Goal: Information Seeking & Learning: Learn about a topic

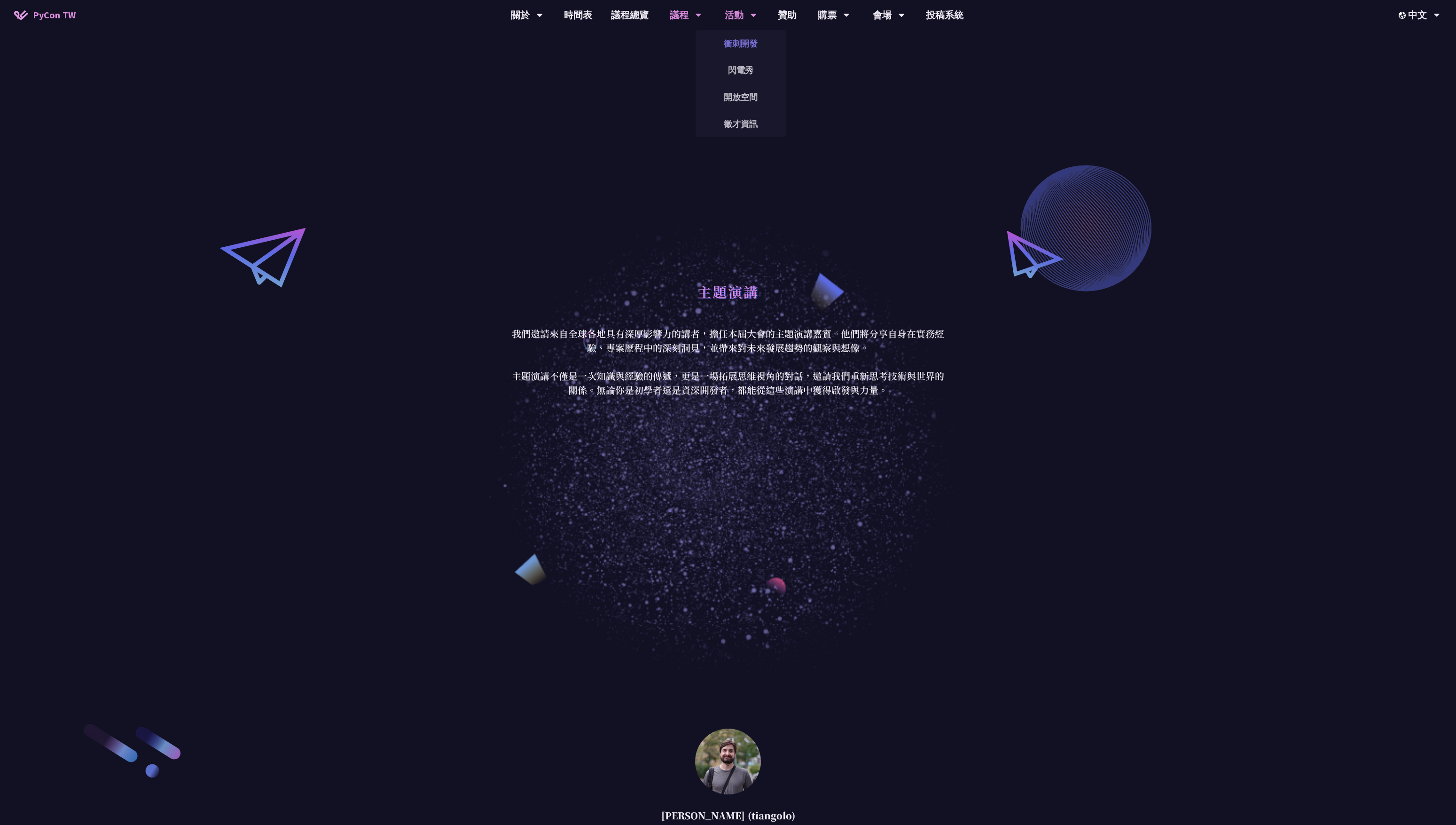
click at [755, 49] on link "衝刺開發" at bounding box center [741, 43] width 90 height 22
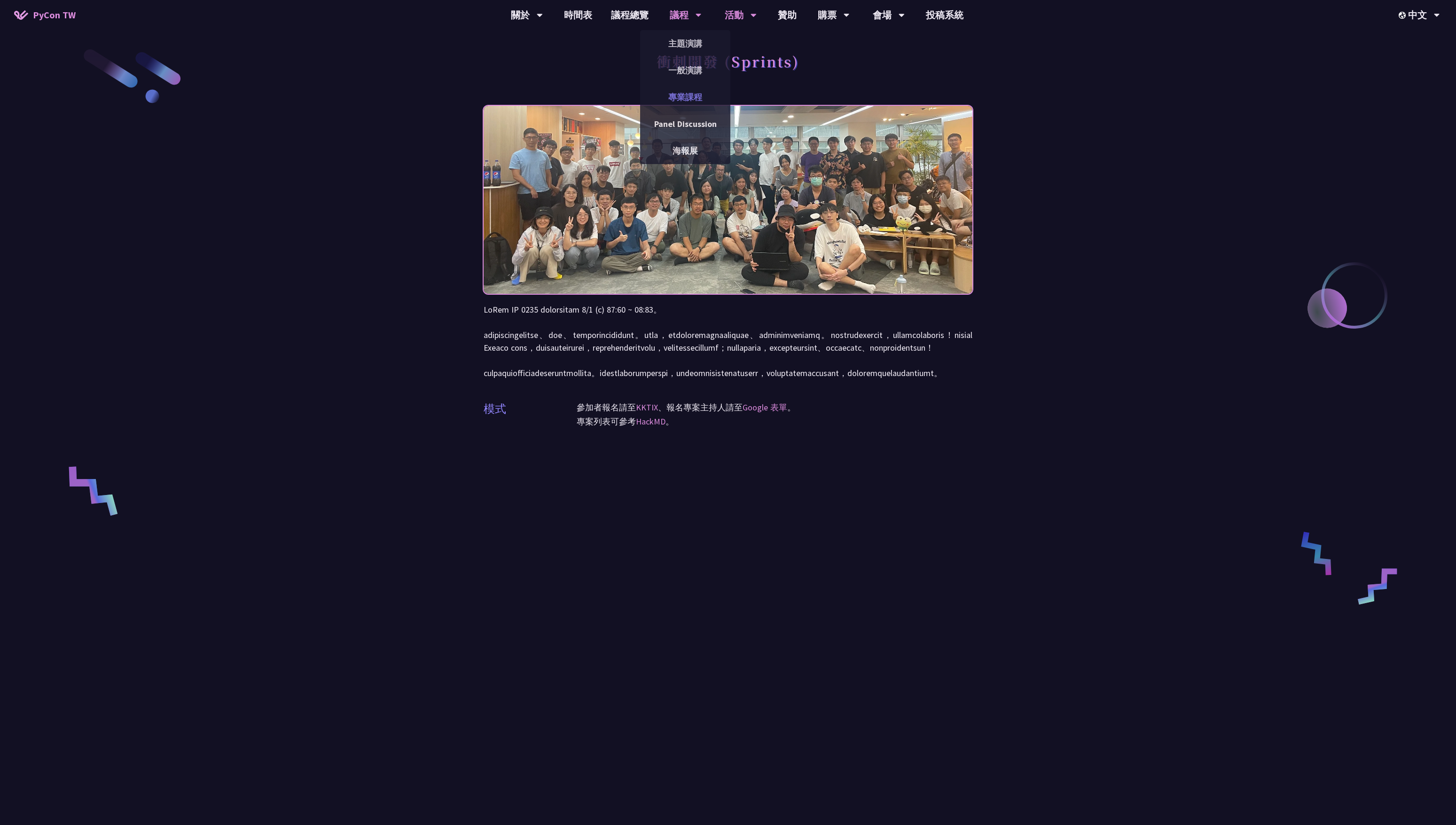
click at [683, 97] on link "專業課程" at bounding box center [686, 97] width 90 height 22
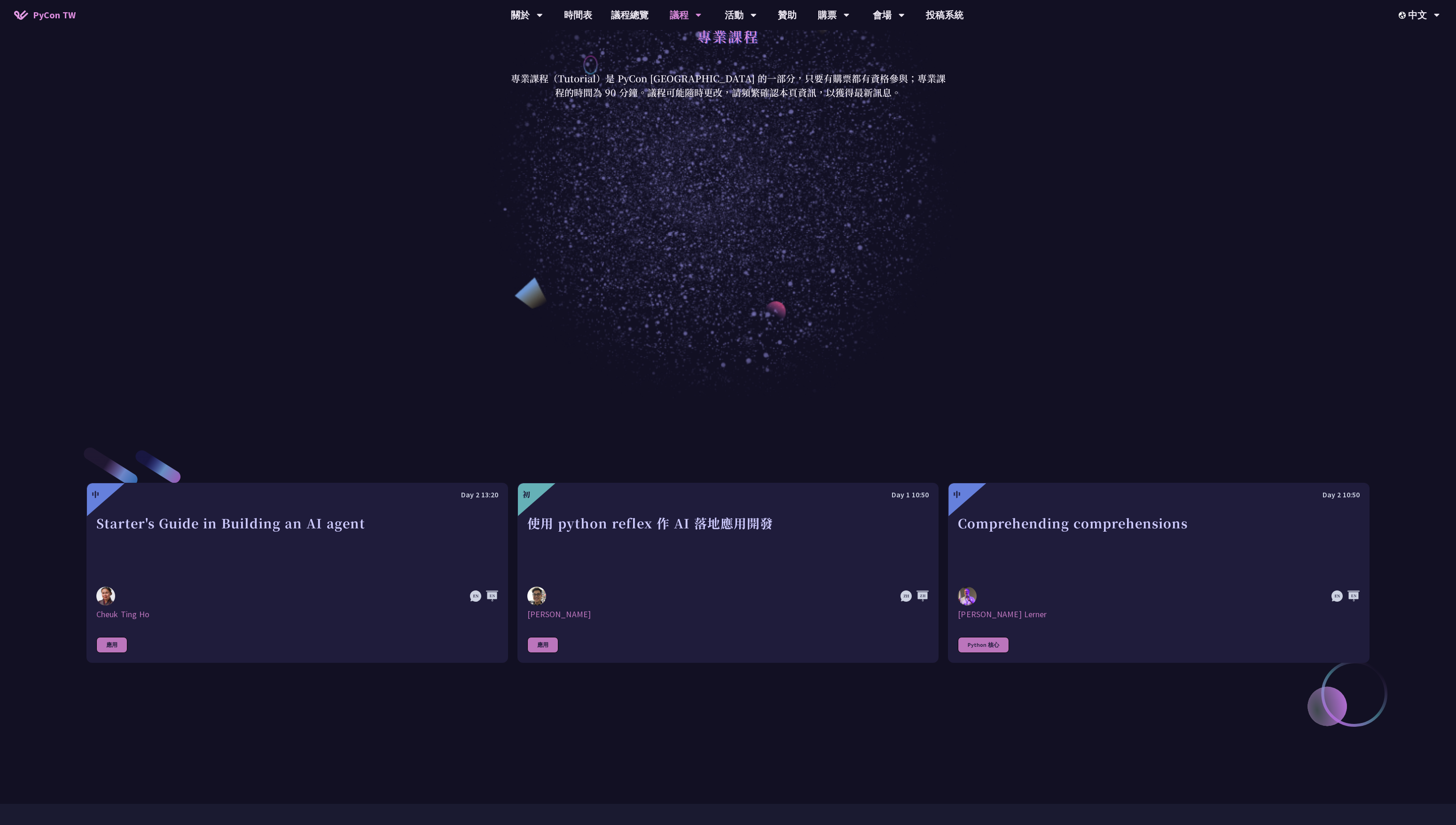
scroll to position [352, 0]
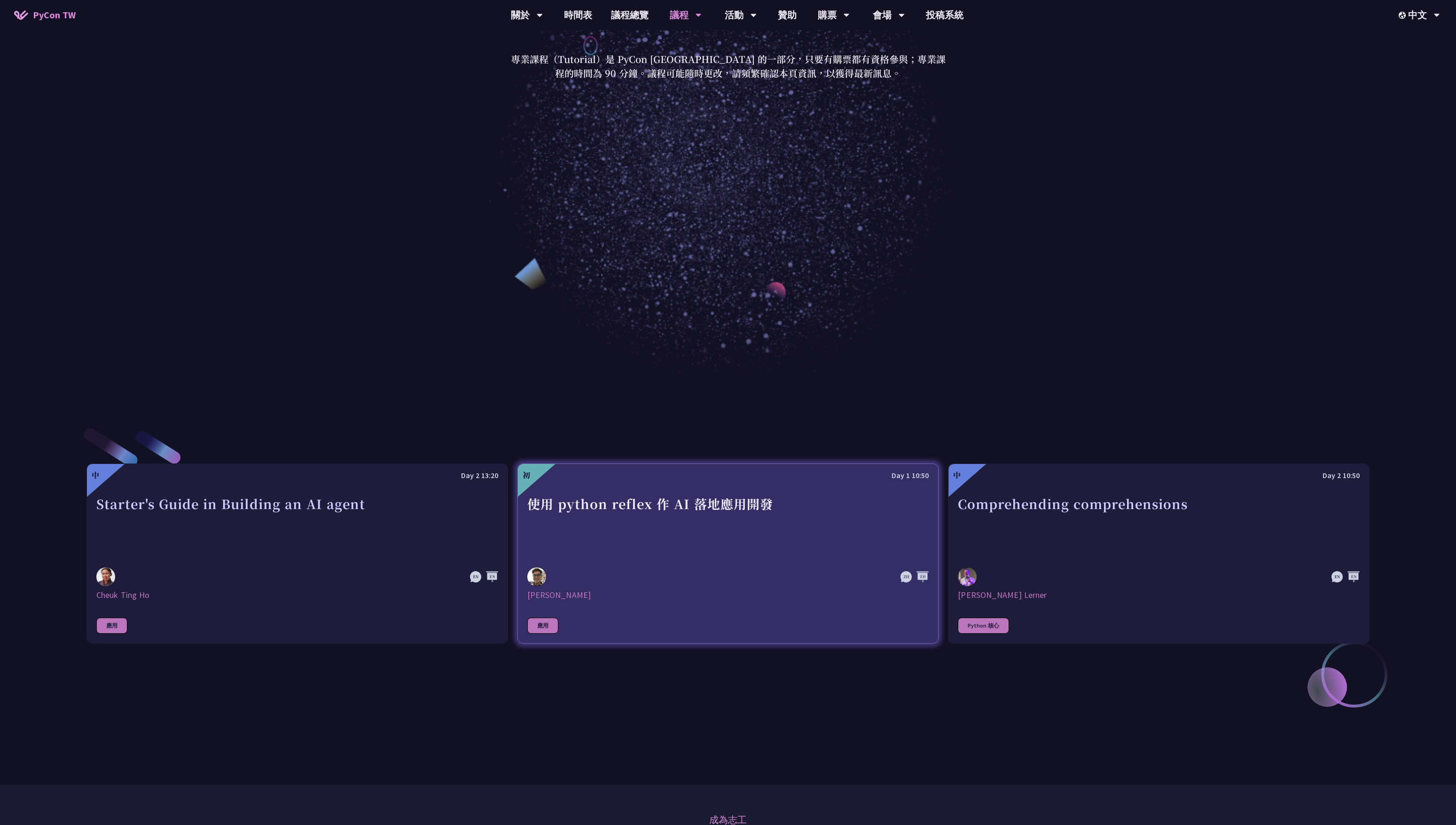
click at [704, 540] on div "使用 python reflex 作 AI 落地應用開發" at bounding box center [728, 525] width 402 height 65
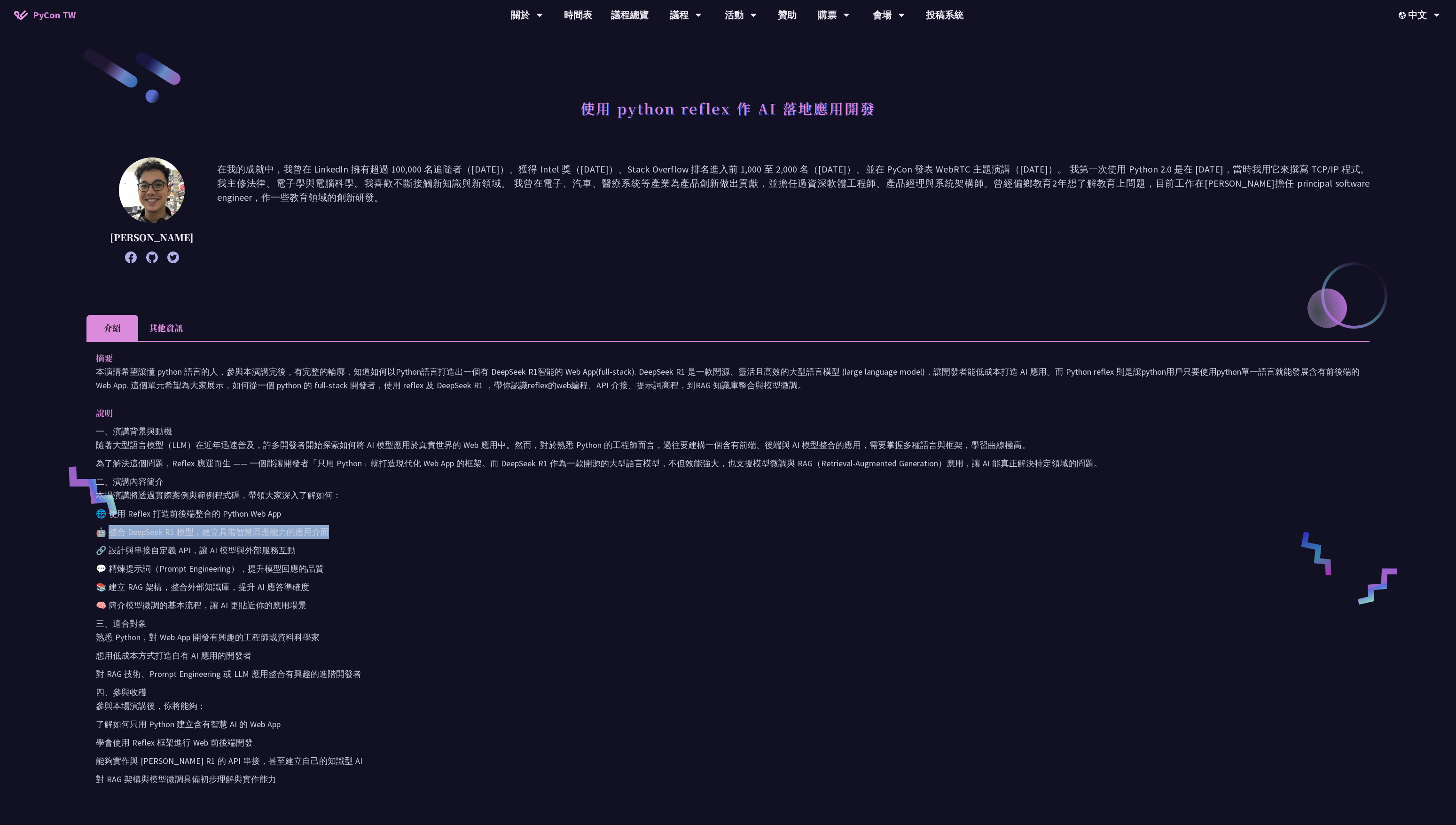
drag, startPoint x: 110, startPoint y: 535, endPoint x: 348, endPoint y: 533, distance: 238.0
click at [348, 533] on p "🤖 整合 DeepSeek R1 模型，建立具備智慧回應能力的應用介面" at bounding box center [728, 532] width 1264 height 14
click at [444, 549] on p "🔗 設計與串接自定義 API，讓 AI 模型與外部服務互動" at bounding box center [728, 550] width 1264 height 14
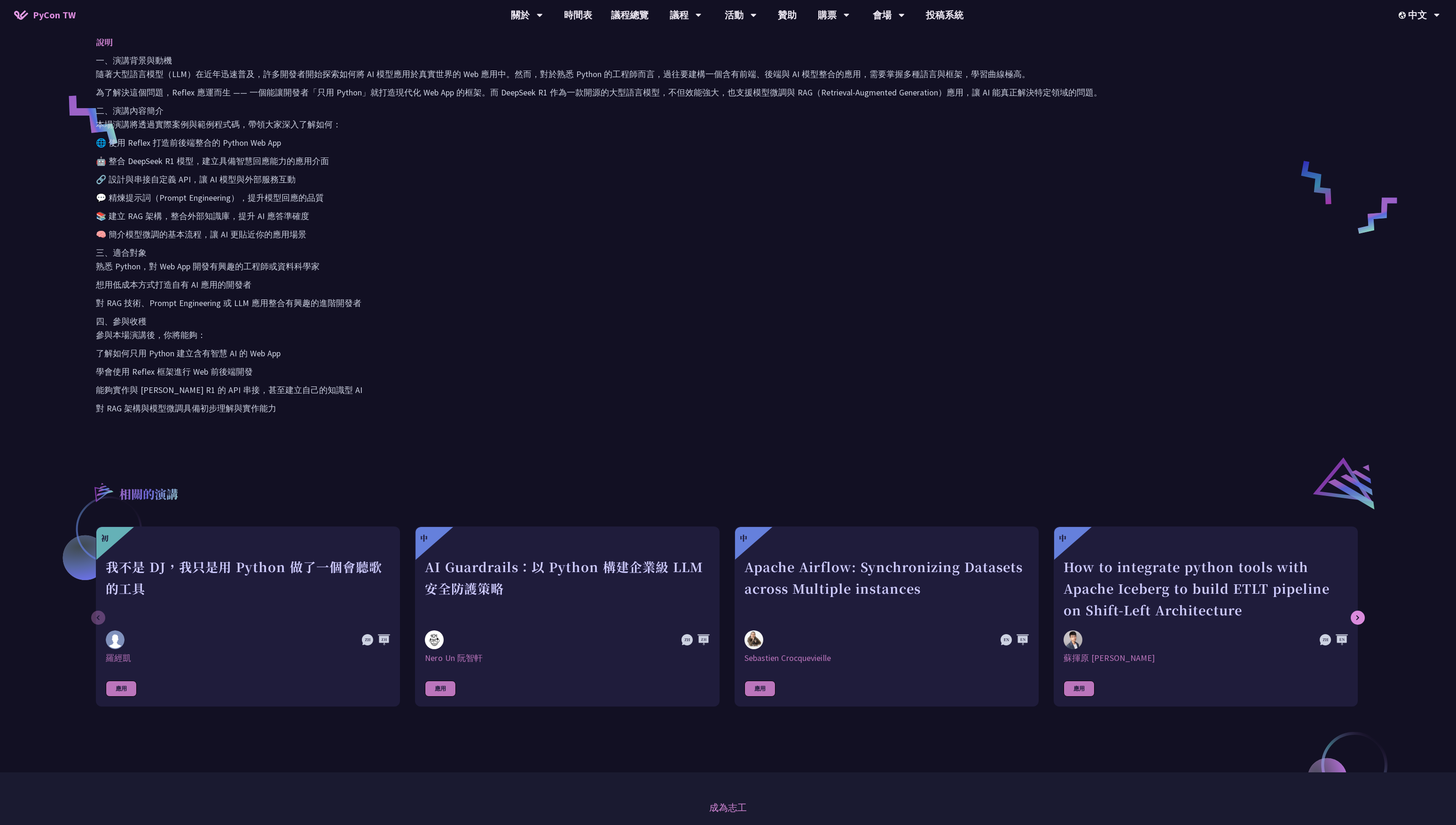
scroll to position [377, 0]
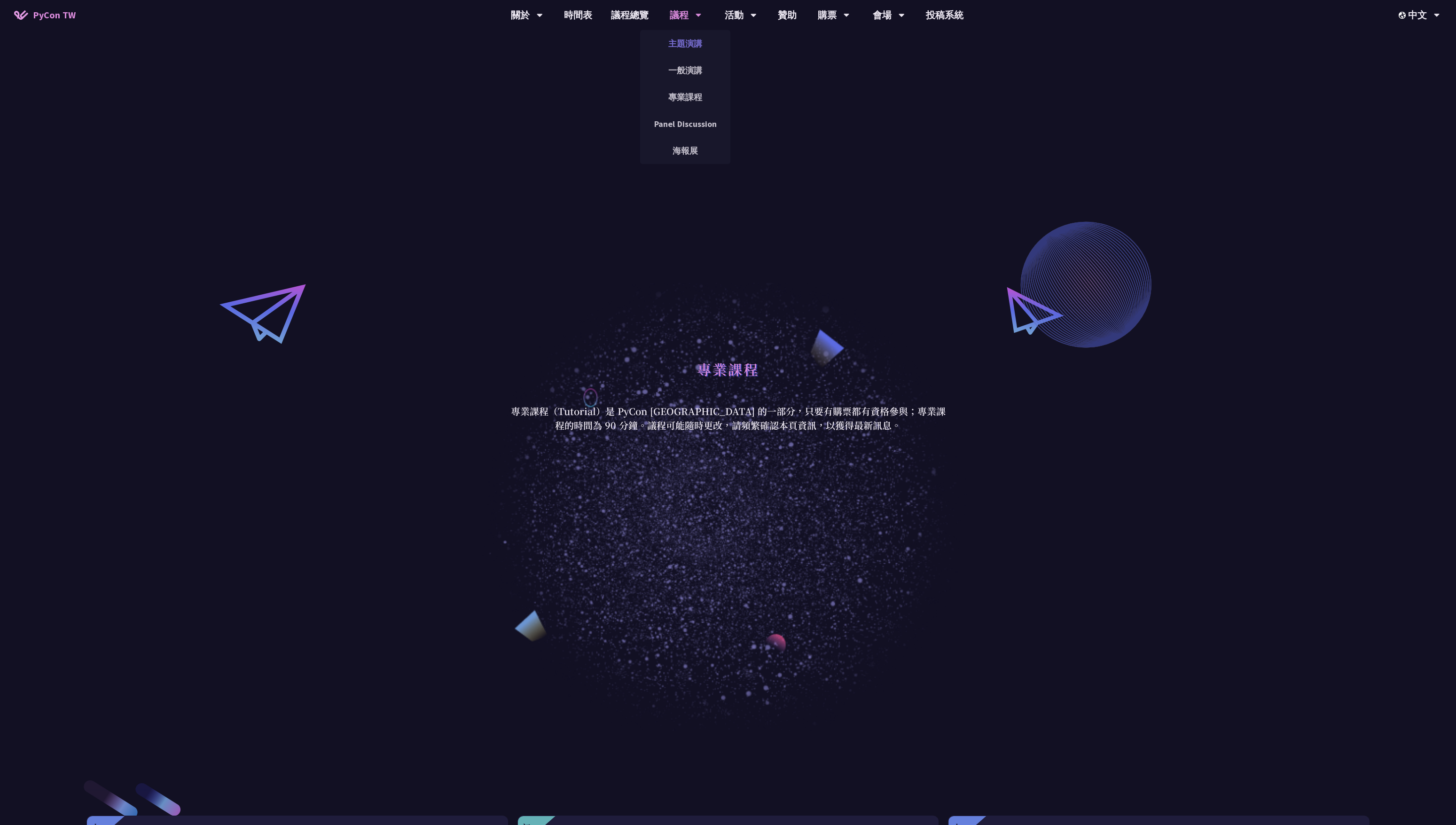
click at [690, 52] on link "主題演講" at bounding box center [686, 43] width 90 height 22
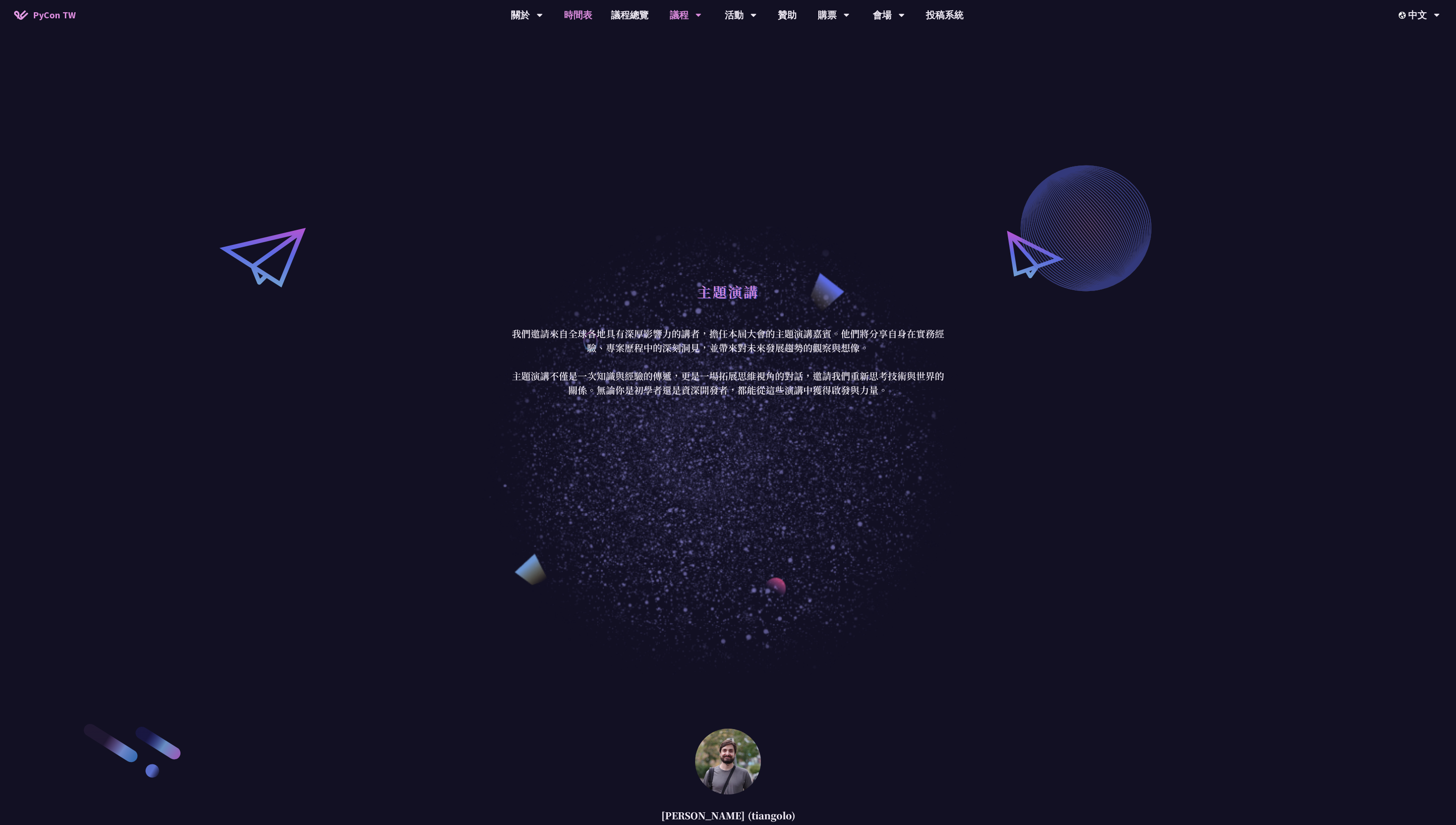
click at [579, 16] on link "時間表" at bounding box center [578, 15] width 47 height 30
